Goal: Information Seeking & Learning: Learn about a topic

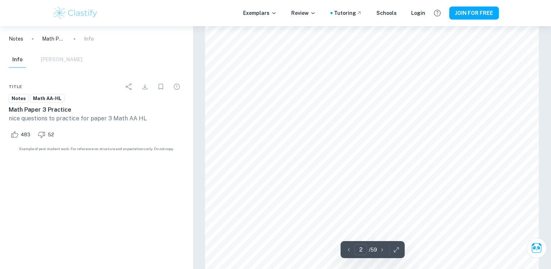
scroll to position [624, 0]
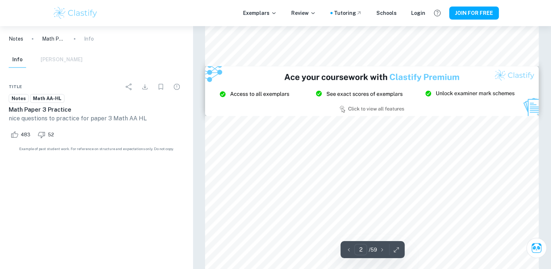
type input "3"
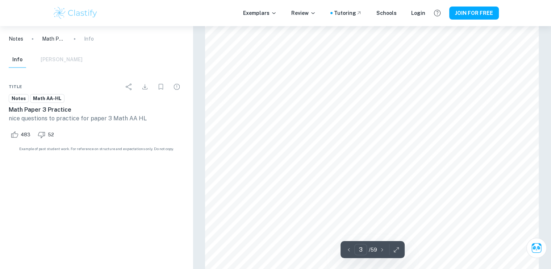
scroll to position [1082, 0]
click at [17, 40] on p "Notes" at bounding box center [16, 39] width 14 height 8
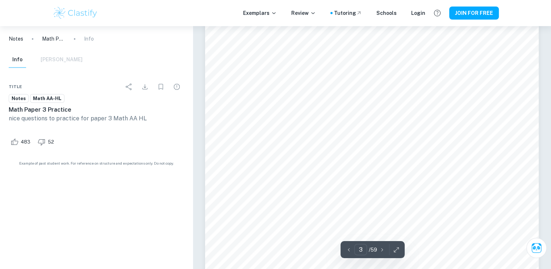
scroll to position [1086, 0]
click at [51, 62] on div "Info [PERSON_NAME]" at bounding box center [46, 60] width 74 height 16
click at [91, 85] on div "Title" at bounding box center [96, 86] width 175 height 14
click at [57, 61] on div "Info [PERSON_NAME]" at bounding box center [46, 60] width 74 height 16
click at [31, 62] on div "Info [PERSON_NAME]" at bounding box center [46, 60] width 74 height 16
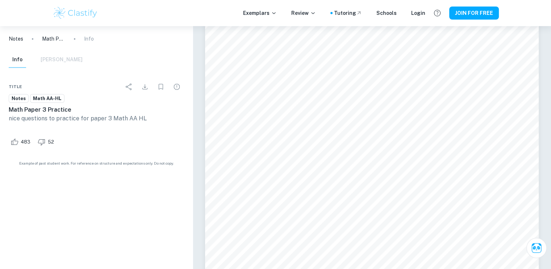
click at [31, 62] on div "Info [PERSON_NAME]" at bounding box center [46, 60] width 74 height 16
click at [49, 63] on div "Info [PERSON_NAME]" at bounding box center [46, 60] width 74 height 16
click at [54, 58] on div "Info [PERSON_NAME]" at bounding box center [46, 60] width 74 height 16
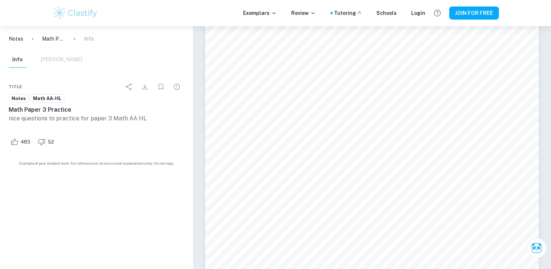
click at [54, 58] on div "Info [PERSON_NAME]" at bounding box center [46, 60] width 74 height 16
click at [61, 59] on div "Info [PERSON_NAME]" at bounding box center [46, 60] width 74 height 16
click at [51, 66] on div "Info [PERSON_NAME]" at bounding box center [46, 60] width 74 height 16
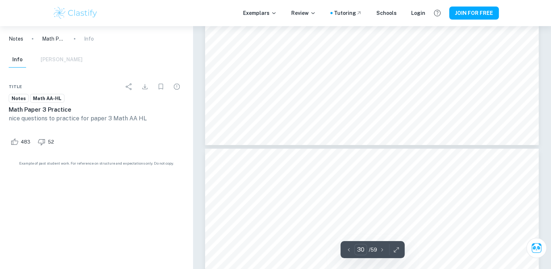
type input "29"
